Goal: Communication & Community: Answer question/provide support

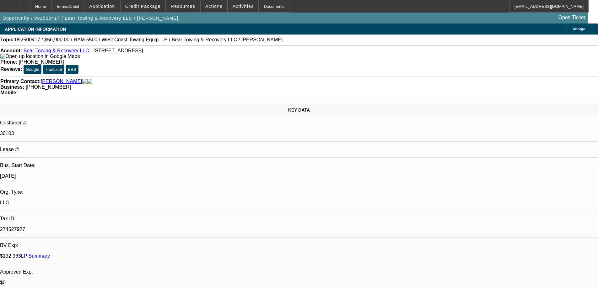
select select "0"
select select "3"
select select "0.1"
select select "4"
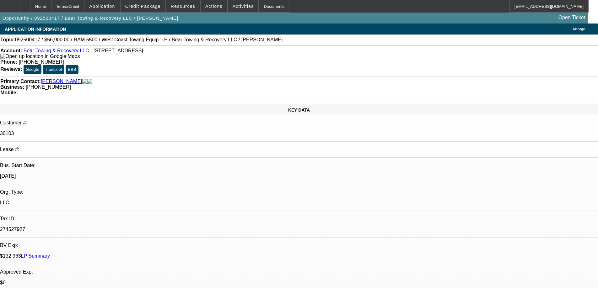
select select "0"
select select "3"
select select "0.1"
select select "4"
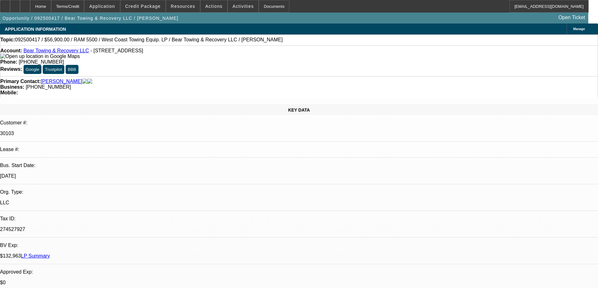
radio input "true"
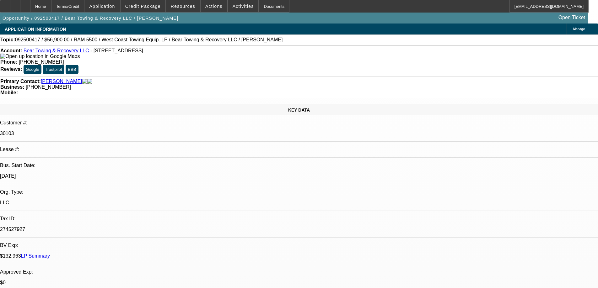
type textarea "C USTOMER PAYS WELL, 01 APID OFF, 02 IS CLOSE JPG HANDLING, 03 IS GOOD, CUSTOME…"
radio input "false"
radio input "true"
